Goal: Transaction & Acquisition: Purchase product/service

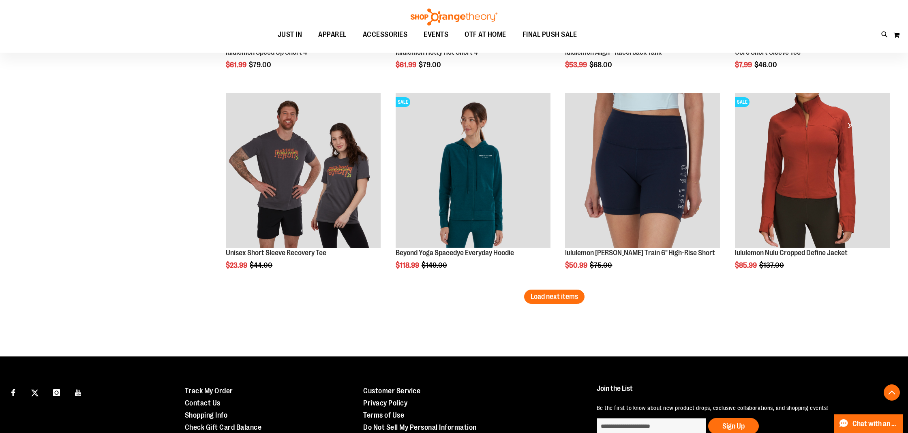
scroll to position [2280, 0]
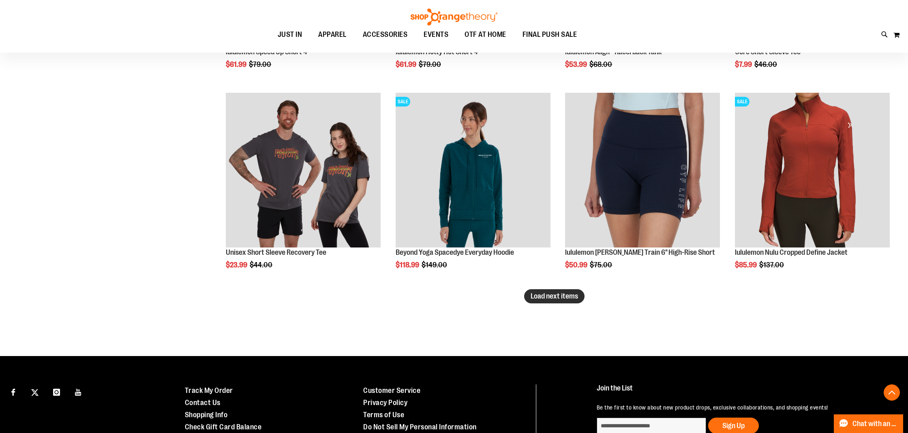
click at [562, 299] on span "Load next items" at bounding box center [554, 296] width 47 height 8
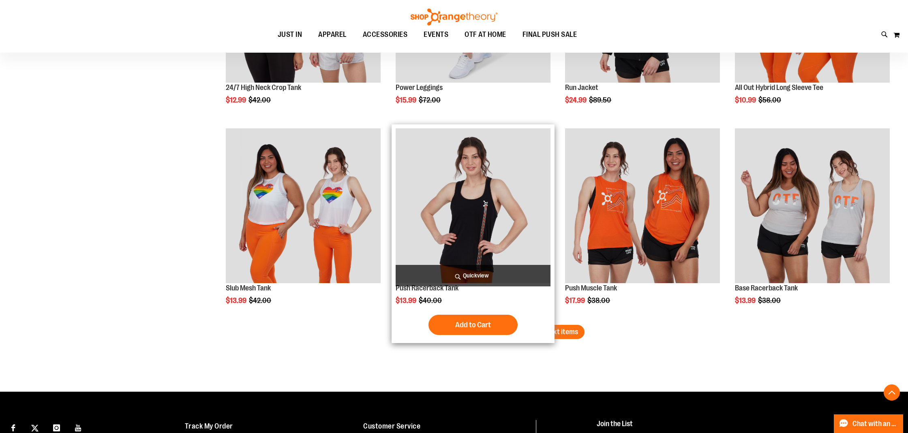
scroll to position [2886, 0]
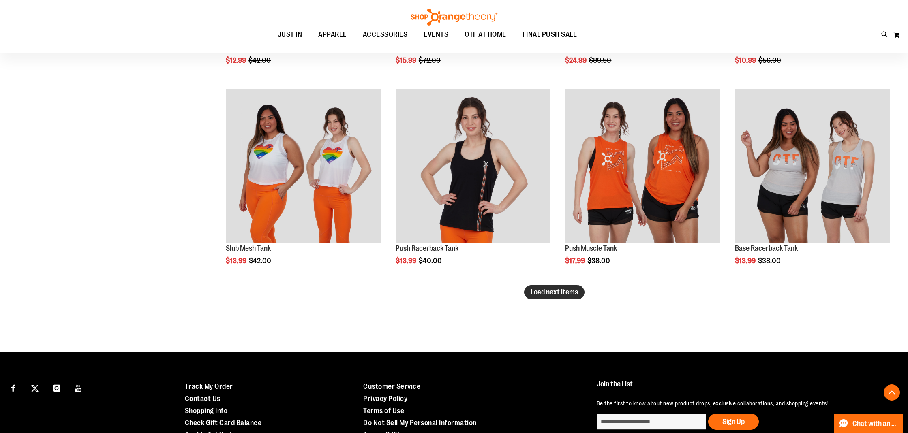
click at [572, 297] on button "Load next items" at bounding box center [554, 292] width 60 height 14
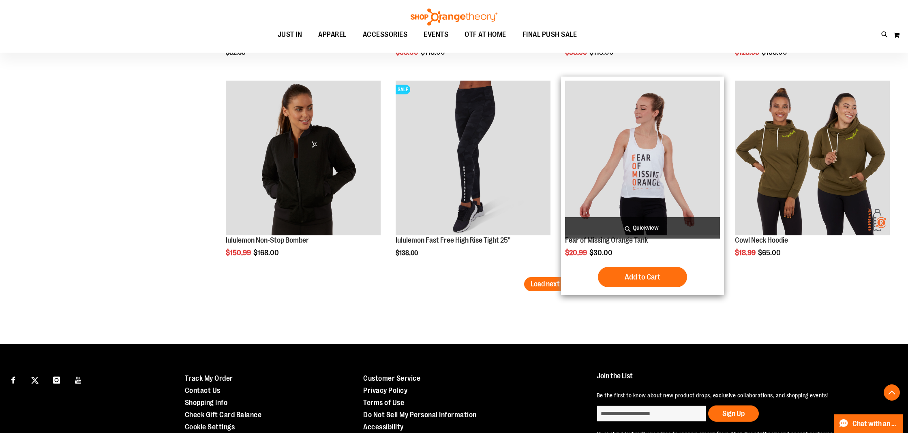
scroll to position [3497, 0]
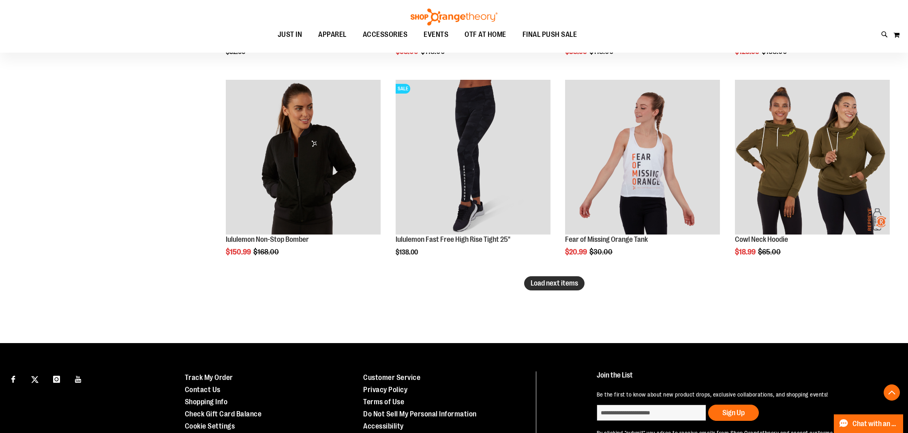
click at [550, 288] on button "Load next items" at bounding box center [554, 284] width 60 height 14
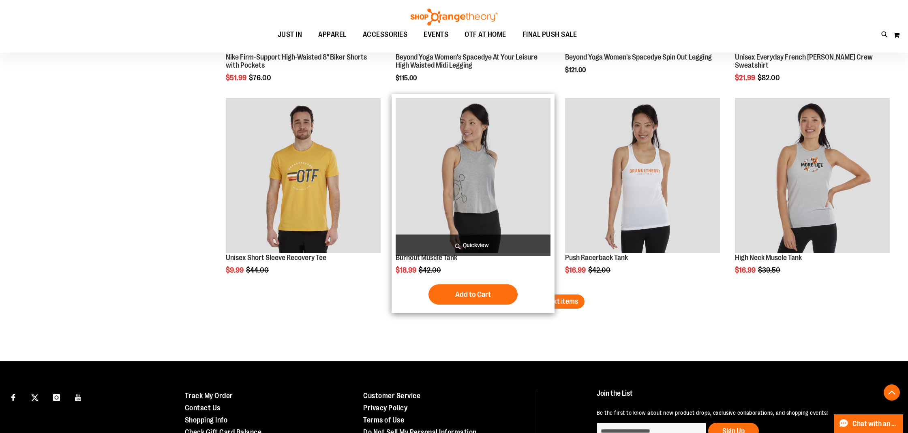
scroll to position [4082, 0]
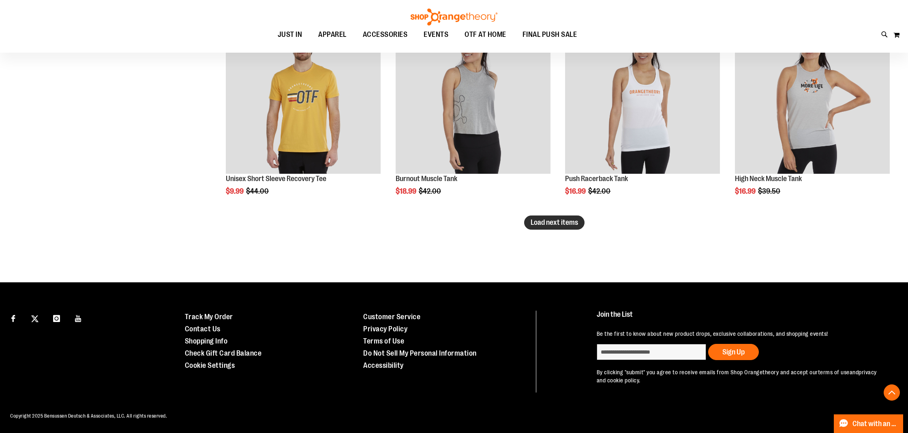
click at [564, 227] on span "Load next items" at bounding box center [554, 223] width 47 height 8
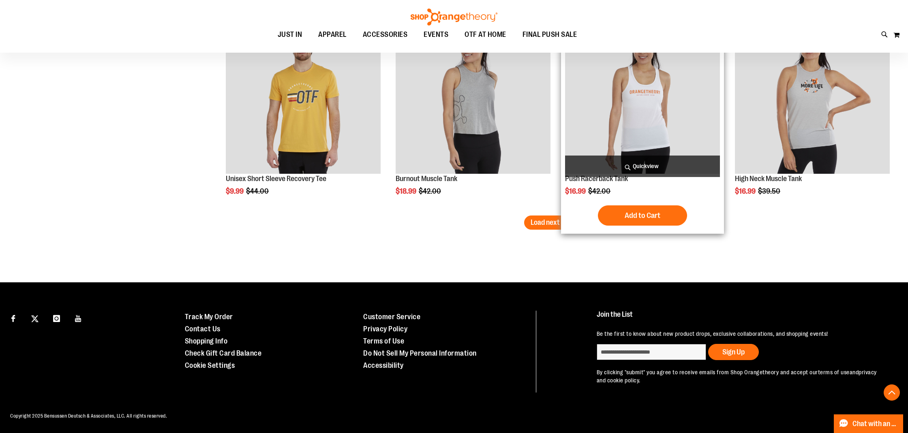
scroll to position [4146, 0]
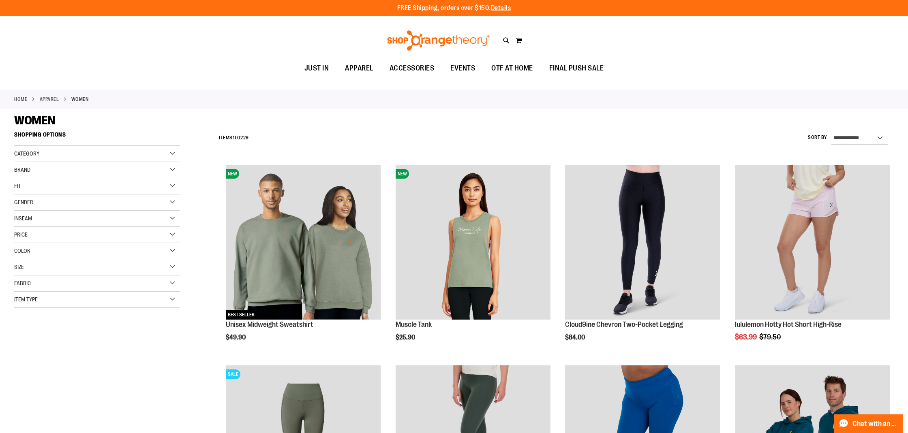
scroll to position [2, 0]
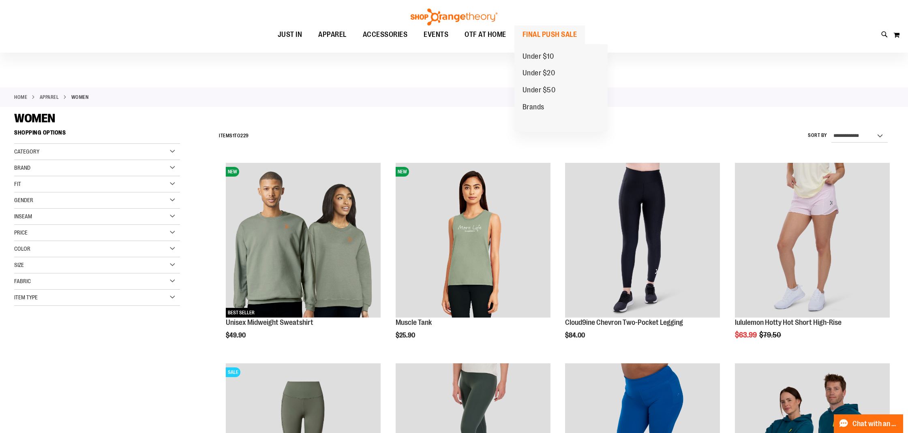
click at [562, 30] on span "FINAL PUSH SALE" at bounding box center [550, 35] width 55 height 18
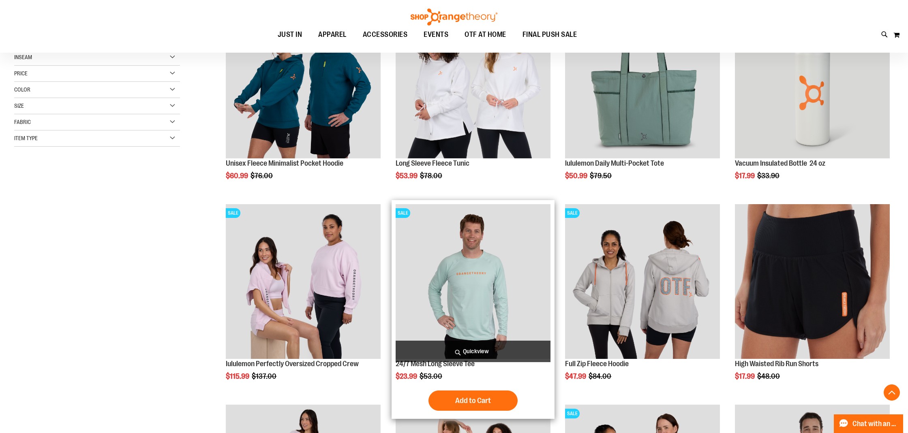
scroll to position [161, 0]
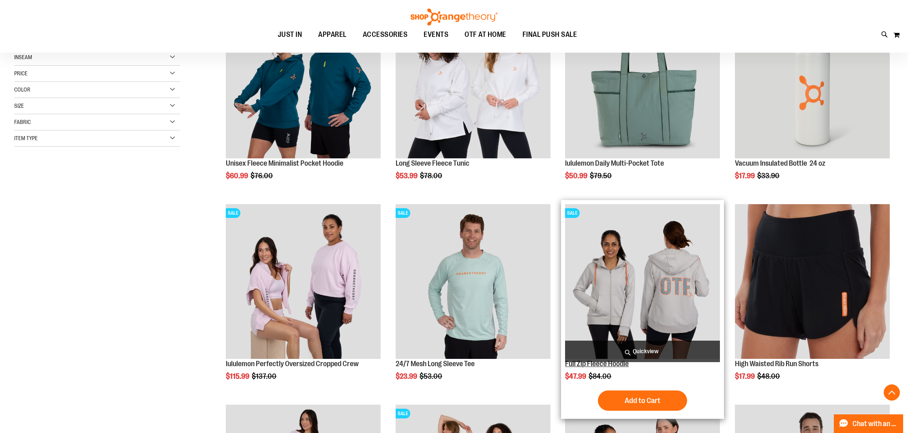
click at [619, 366] on link "Full Zip Fleece Hoodie" at bounding box center [597, 364] width 64 height 8
